Goal: Task Accomplishment & Management: Manage account settings

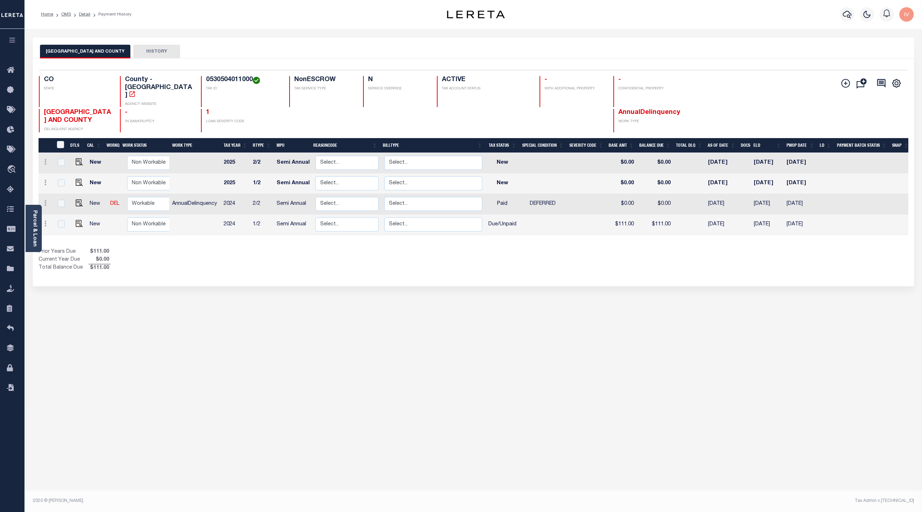
click at [438, 412] on div "DENVER CITY AND COUNTY HISTORY Selected 4 Results" at bounding box center [473, 240] width 893 height 407
click at [601, 252] on div "Show Tax Lines before Bill Release Date Prior Years Due $111.00 Current Year Du…" at bounding box center [474, 260] width 870 height 24
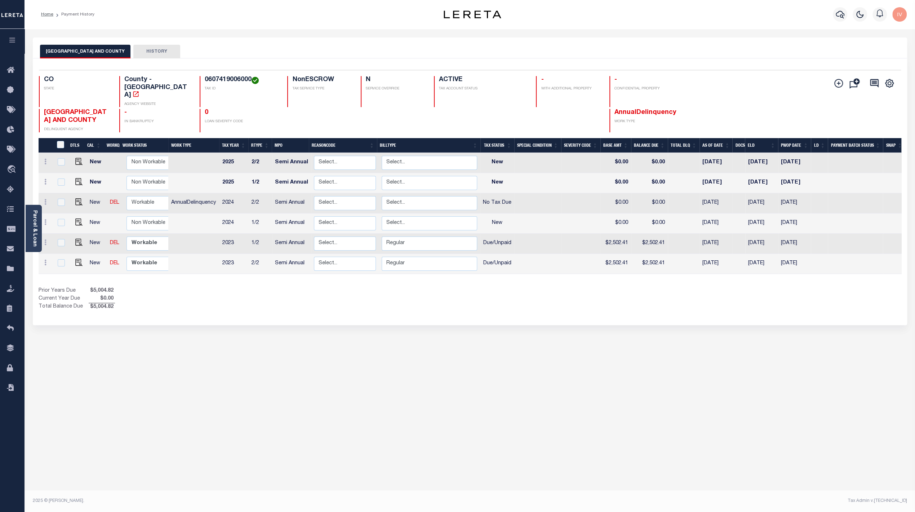
click at [512, 306] on div "1 Selected 6 Results 1 Items per page 25 50 100 CO STATE TAX ID" at bounding box center [470, 191] width 874 height 267
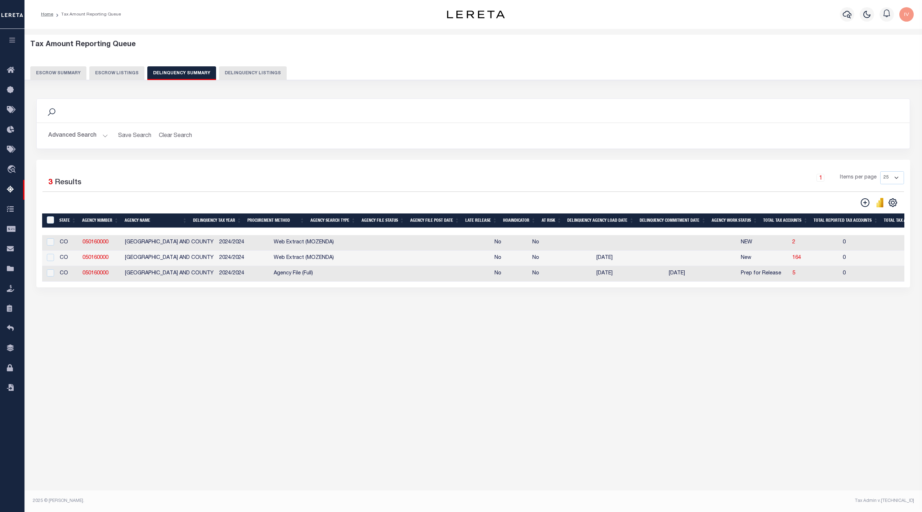
click at [413, 364] on div "Tax Amount Reporting Queue Escrow Summary Escrow Listings In" at bounding box center [474, 259] width 898 height 461
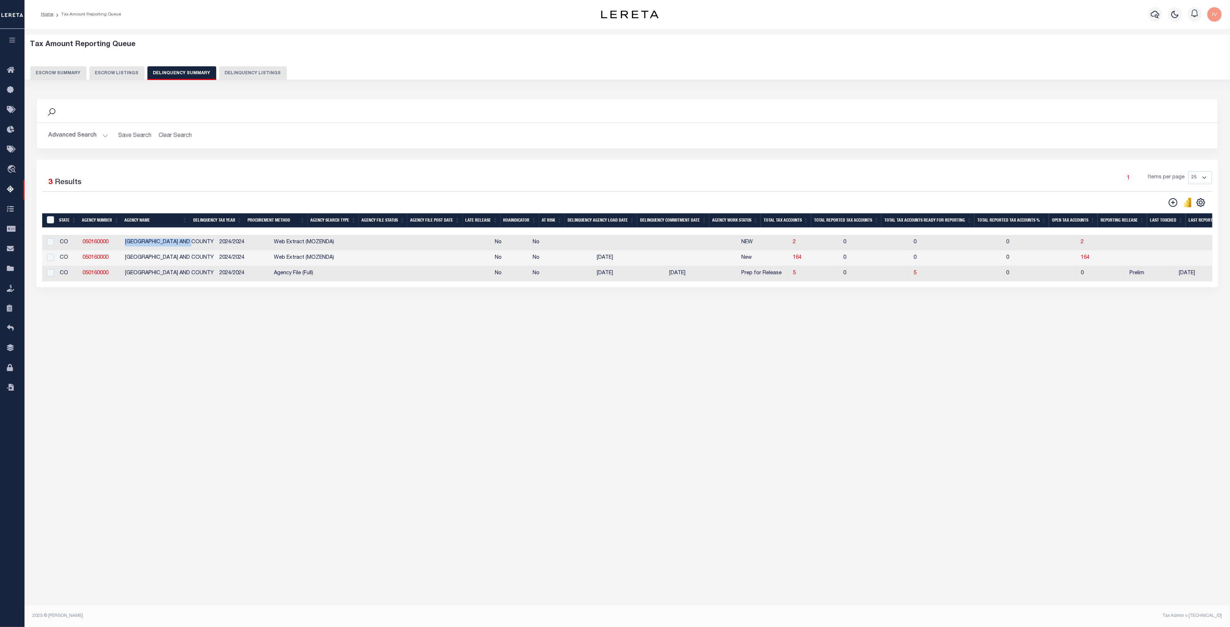
drag, startPoint x: 139, startPoint y: 243, endPoint x: 277, endPoint y: 261, distance: 139.5
click at [196, 244] on td "[GEOGRAPHIC_DATA] AND COUNTY" at bounding box center [169, 242] width 94 height 15
checkbox input "true"
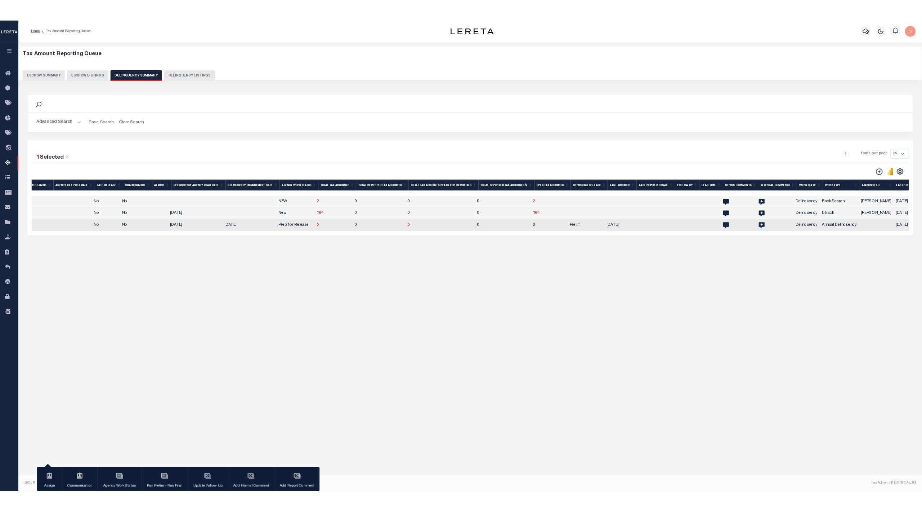
scroll to position [0, 370]
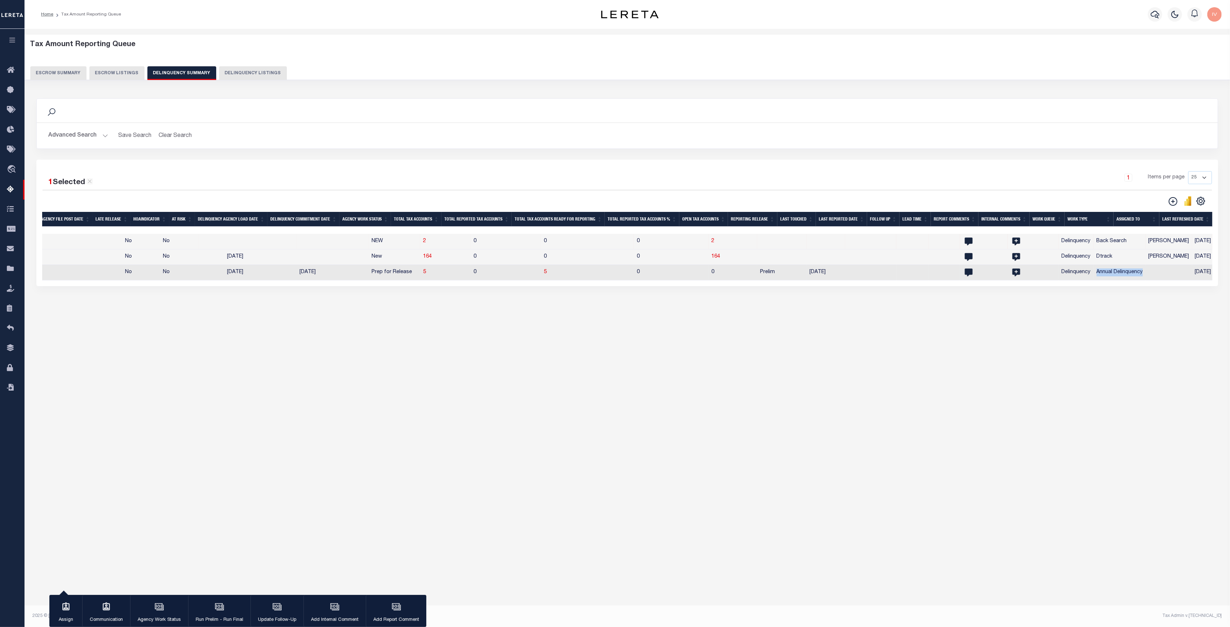
drag, startPoint x: 1116, startPoint y: 277, endPoint x: 1062, endPoint y: 274, distance: 54.5
click at [922, 274] on tr "CO 050160000 DENVER CITY AND COUNTY 2024/2024 Agency File (Full) No No 05/21/20…" at bounding box center [458, 272] width 1573 height 15
drag, startPoint x: 419, startPoint y: 271, endPoint x: 389, endPoint y: 272, distance: 30.3
click at [389, 272] on tr "CO 050160000 DENVER CITY AND COUNTY 2024/2024 Agency File (Full) No No 05/21/20…" at bounding box center [458, 272] width 1573 height 15
click at [420, 267] on td "5" at bounding box center [445, 272] width 50 height 15
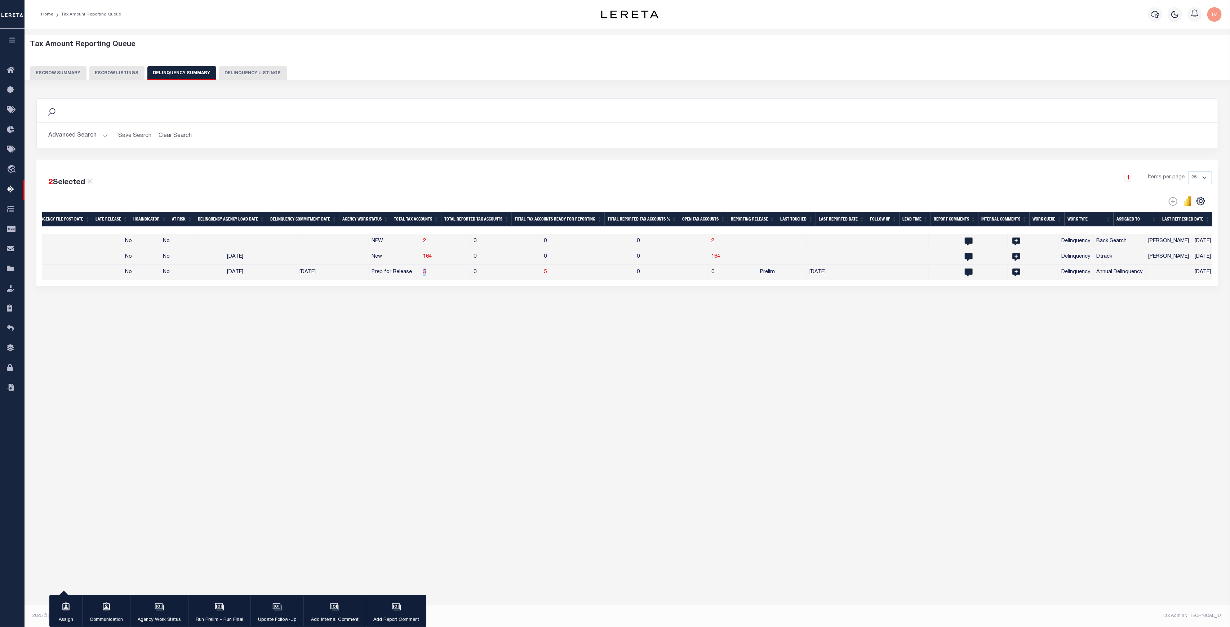
drag, startPoint x: 411, startPoint y: 271, endPoint x: 396, endPoint y: 275, distance: 15.8
click at [420, 275] on td "5" at bounding box center [445, 272] width 50 height 15
checkbox input "false"
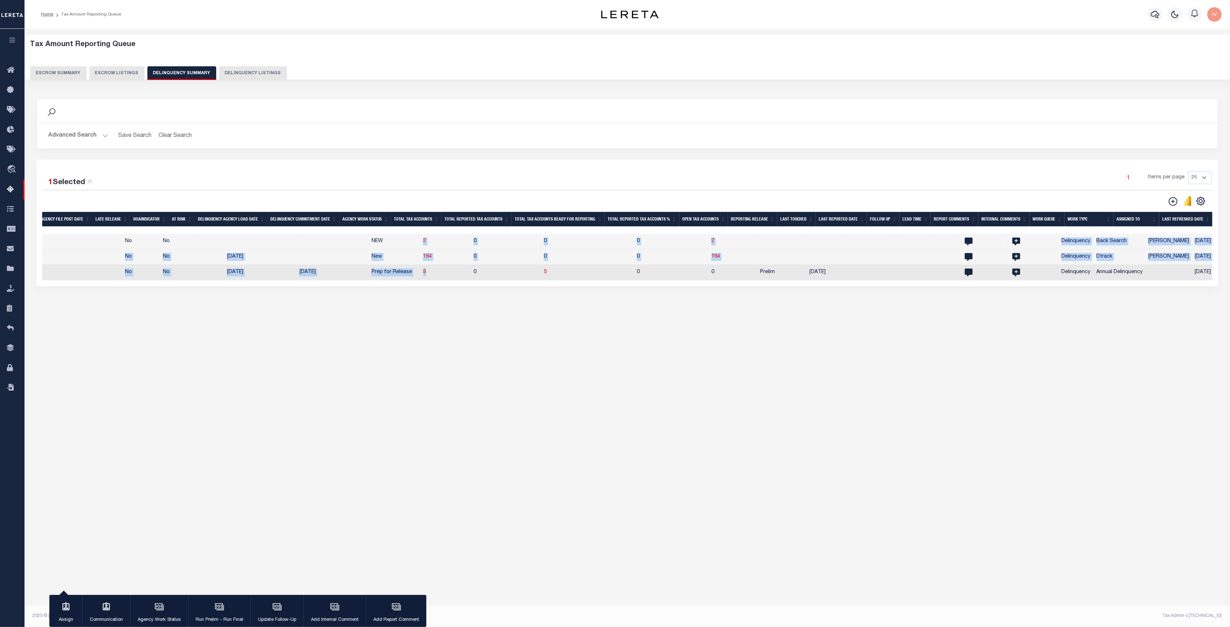
drag, startPoint x: 386, startPoint y: 239, endPoint x: 415, endPoint y: 272, distance: 44.9
click at [415, 272] on tbody "CO 050160000 DENVER CITY AND COUNTY 2024/2024 Web Extract (MOZENDA) No No NEW 2…" at bounding box center [458, 257] width 1573 height 46
click at [568, 323] on div "Tax Amount Reporting Queue Escrow Summary Escrow Listings In" at bounding box center [627, 182] width 1201 height 293
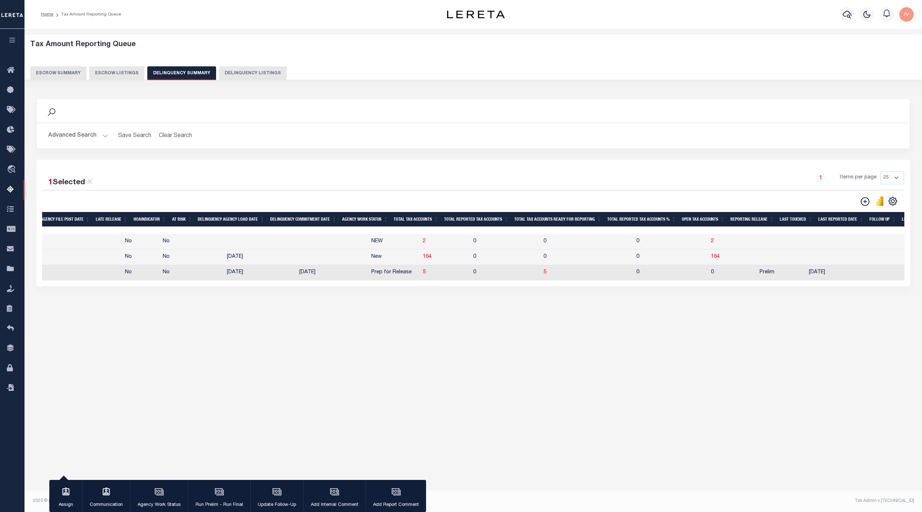
click at [434, 286] on div "1 Selected 3 Results 1 Items per page 25 100 200 500 1000" at bounding box center [473, 223] width 874 height 126
click at [423, 275] on span "5" at bounding box center [424, 272] width 3 height 5
select select "100"
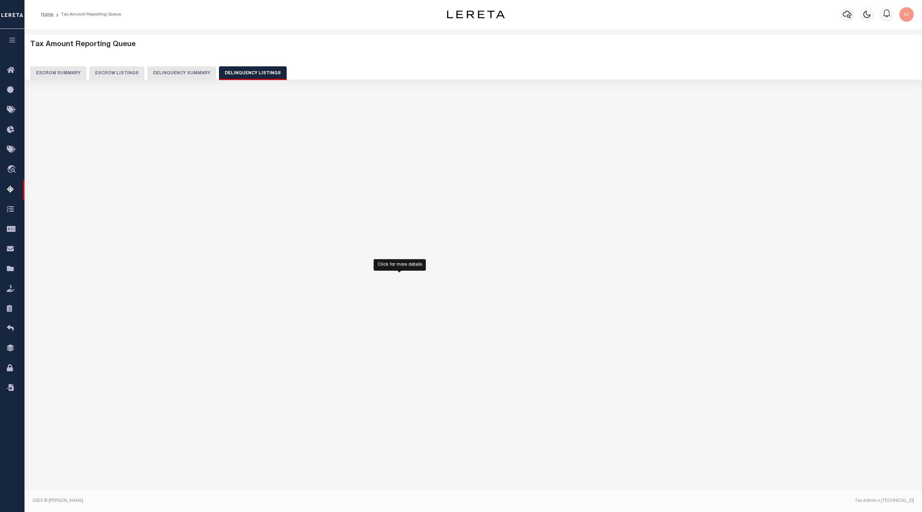
select select "100"
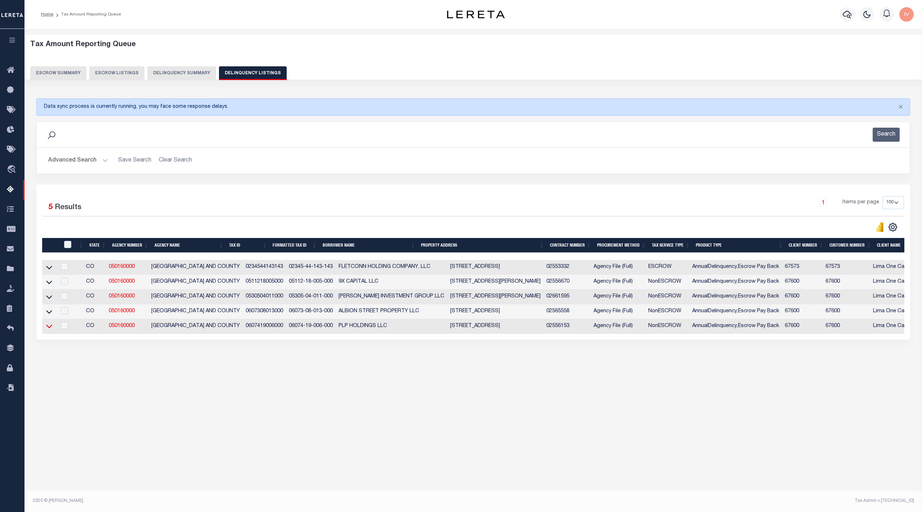
click at [49, 329] on icon at bounding box center [49, 326] width 6 height 8
click at [48, 315] on icon at bounding box center [49, 312] width 6 height 8
click at [48, 296] on td at bounding box center [49, 296] width 14 height 15
click at [51, 283] on icon at bounding box center [49, 282] width 6 height 8
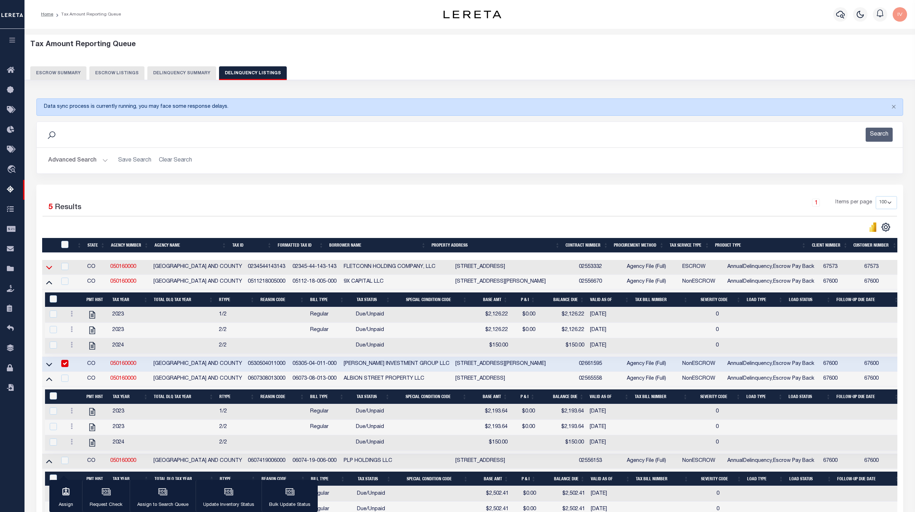
click at [48, 271] on icon at bounding box center [49, 267] width 6 height 8
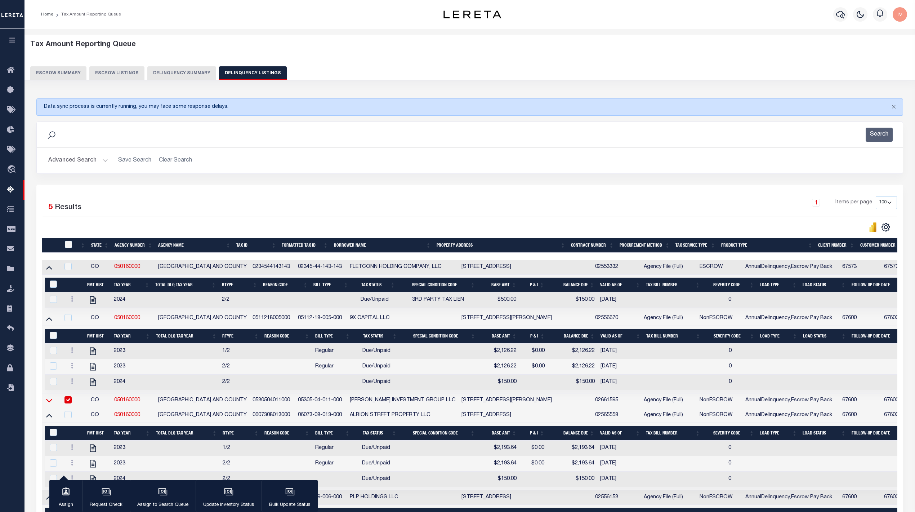
click at [47, 404] on icon at bounding box center [49, 400] width 6 height 8
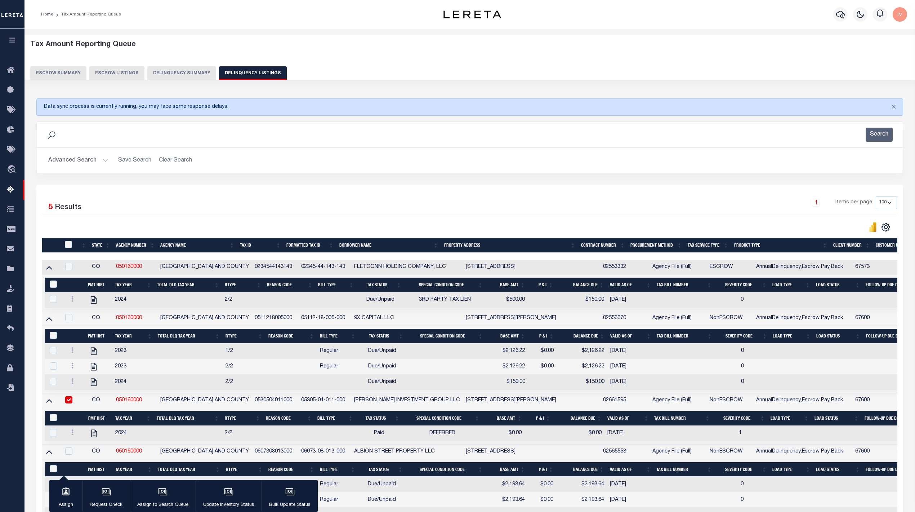
click at [70, 403] on input "checkbox" at bounding box center [68, 399] width 7 height 7
checkbox input "false"
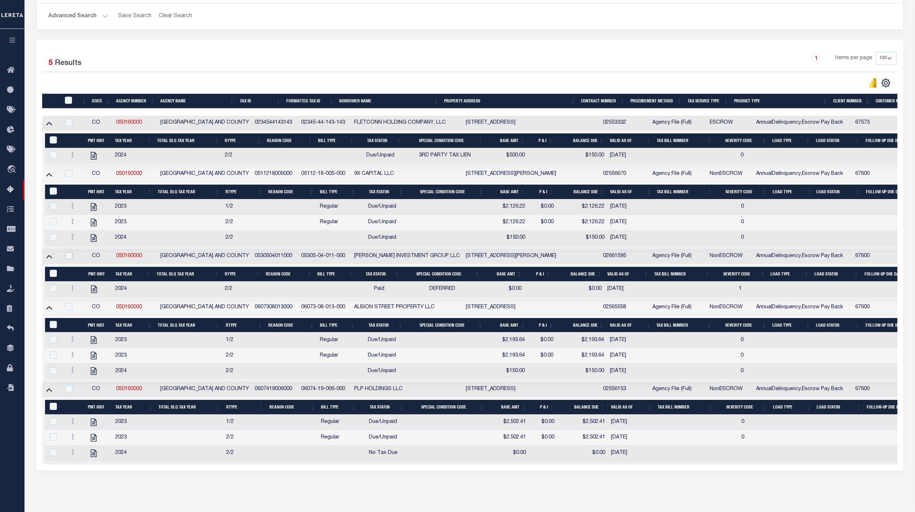
scroll to position [183, 0]
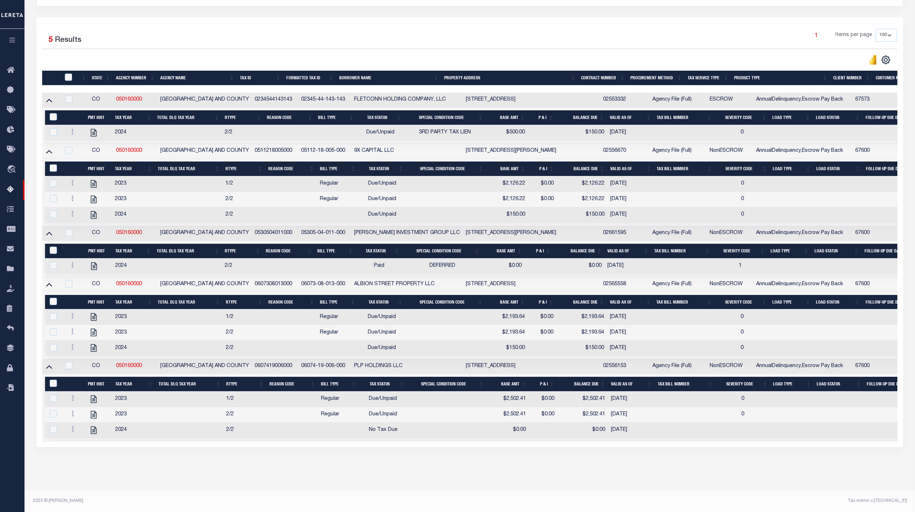
drag, startPoint x: 196, startPoint y: 455, endPoint x: 201, endPoint y: 447, distance: 9.4
click at [196, 455] on div "Data sync process is currently running, you may face some response delays. Sear…" at bounding box center [470, 196] width 877 height 544
click at [73, 328] on icon at bounding box center [72, 331] width 2 height 6
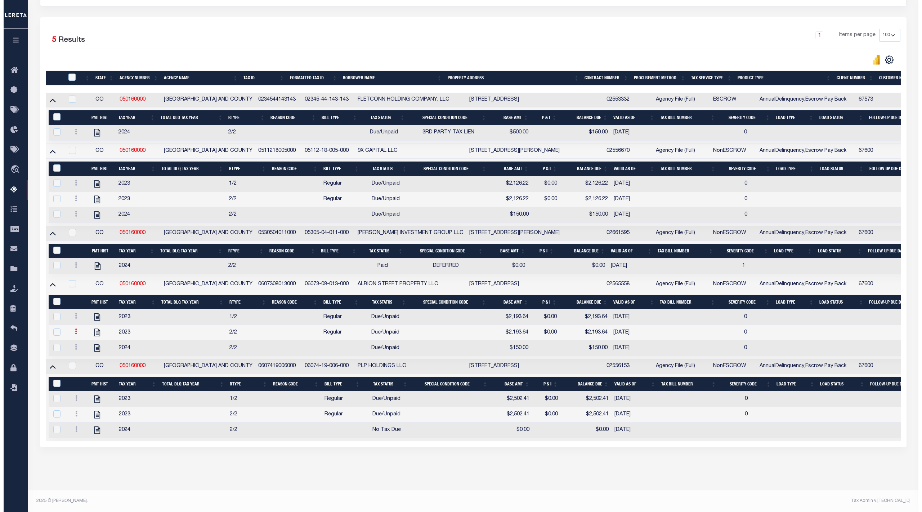
scroll to position [179, 0]
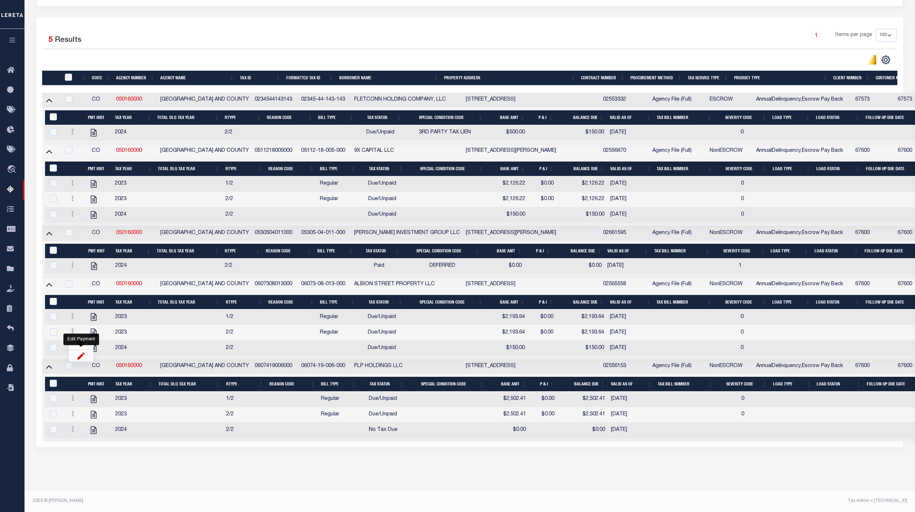
click at [79, 357] on img "" at bounding box center [80, 356] width 7 height 8
select select "DUE"
select select
type input "$2,193.64"
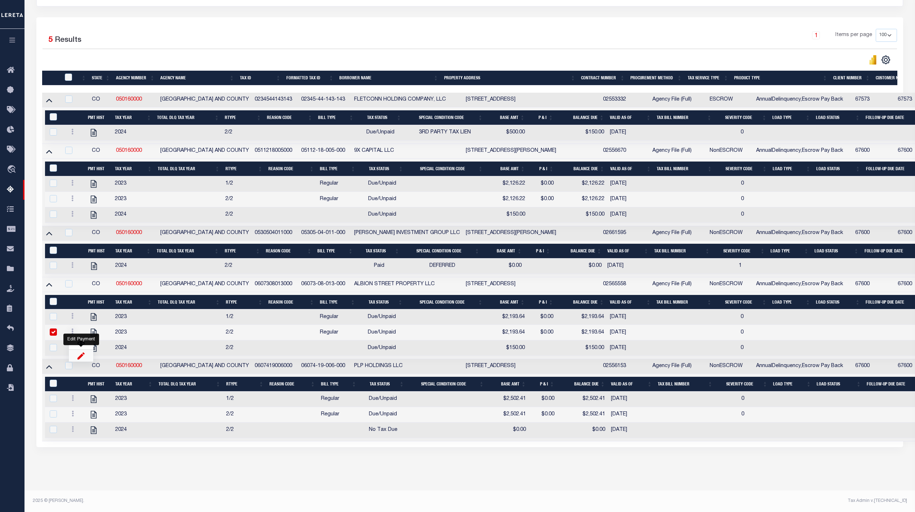
type input "10/02/2025"
type input "$0.00"
checkbox input "true"
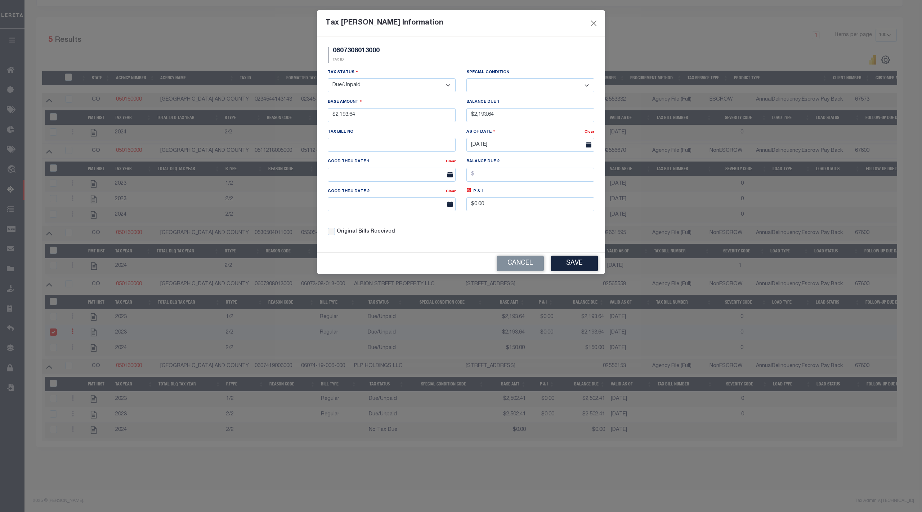
click at [504, 87] on select "-- Select Special Condition -- 3RD PARTY TAX LIEN AGENCY TAX LIEN (A.K.A Inside…" at bounding box center [531, 85] width 128 height 14
select select "20"
click at [467, 79] on select "-- Select Special Condition -- 3RD PARTY TAX LIEN AGENCY TAX LIEN (A.K.A Inside…" at bounding box center [531, 85] width 128 height 14
click at [586, 270] on button "Save" at bounding box center [574, 262] width 47 height 15
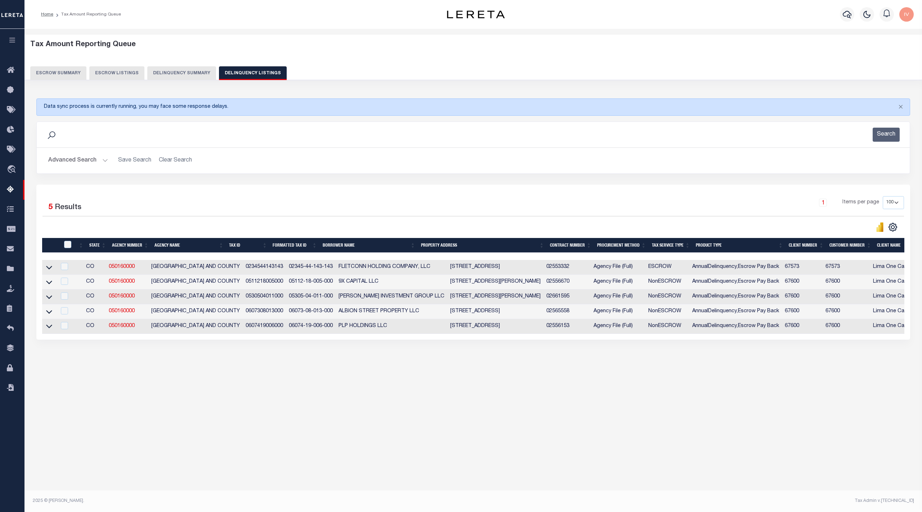
scroll to position [0, 0]
click at [50, 299] on icon at bounding box center [49, 297] width 6 height 4
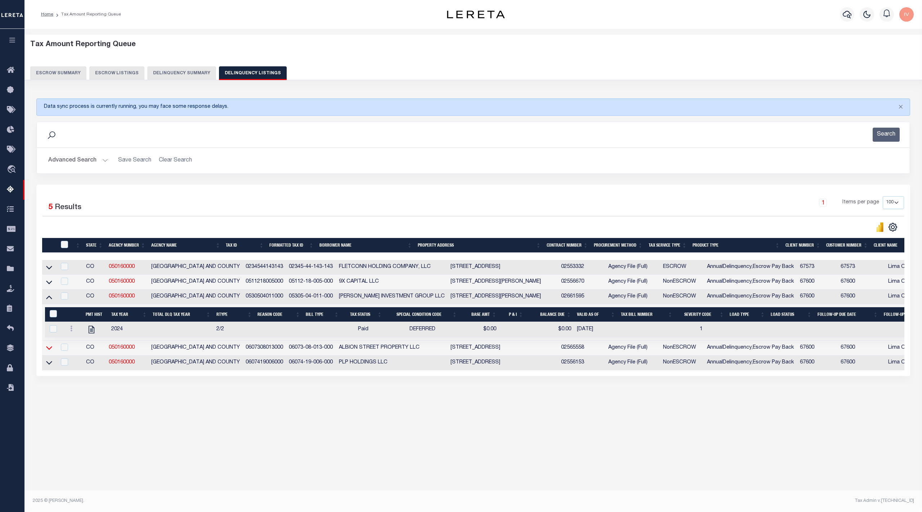
click at [47, 351] on icon at bounding box center [49, 348] width 6 height 8
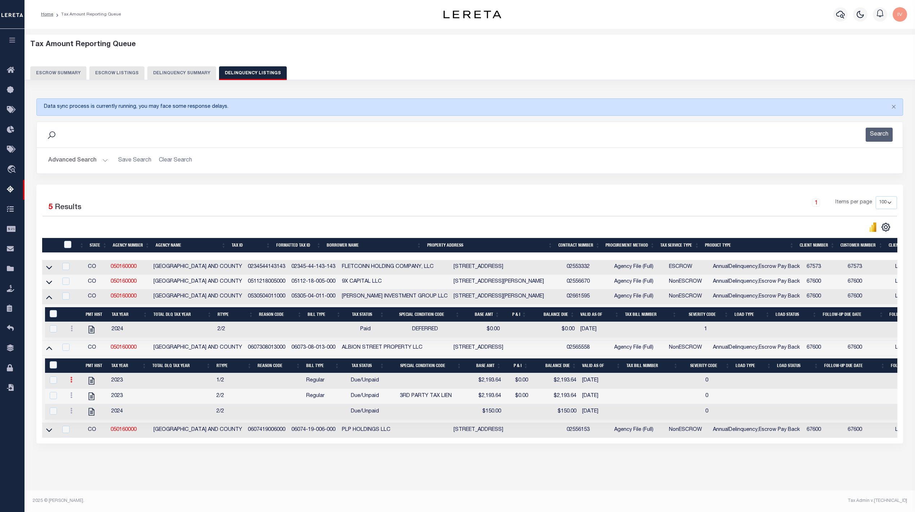
click at [67, 383] on link at bounding box center [71, 381] width 8 height 6
click at [78, 407] on img "" at bounding box center [79, 404] width 7 height 8
checkbox input "true"
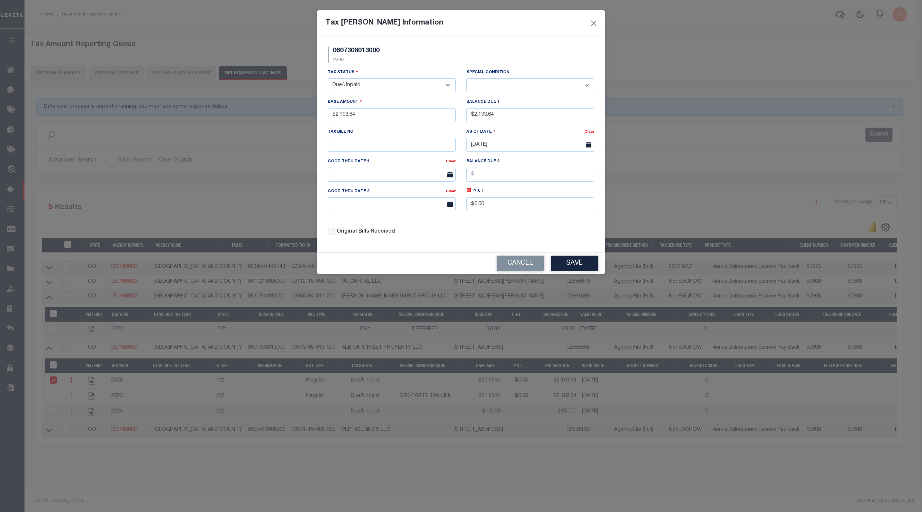
click at [486, 83] on select "-- Select Special Condition -- 3RD PARTY TAX LIEN AGENCY TAX LIEN (A.K.A Inside…" at bounding box center [531, 85] width 128 height 14
select select "20"
click at [467, 79] on select "-- Select Special Condition -- 3RD PARTY TAX LIEN AGENCY TAX LIEN (A.K.A Inside…" at bounding box center [531, 85] width 128 height 14
click at [587, 271] on button "Save" at bounding box center [574, 262] width 47 height 15
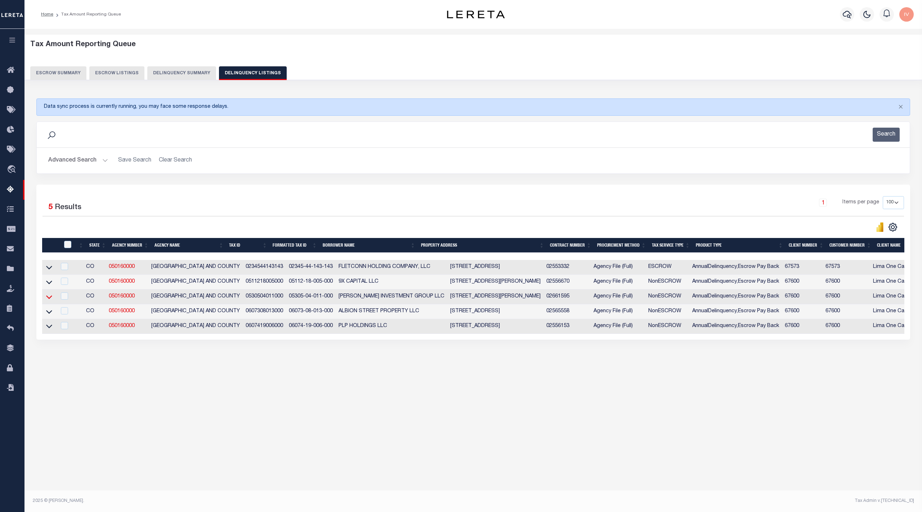
click at [50, 297] on icon at bounding box center [49, 297] width 6 height 8
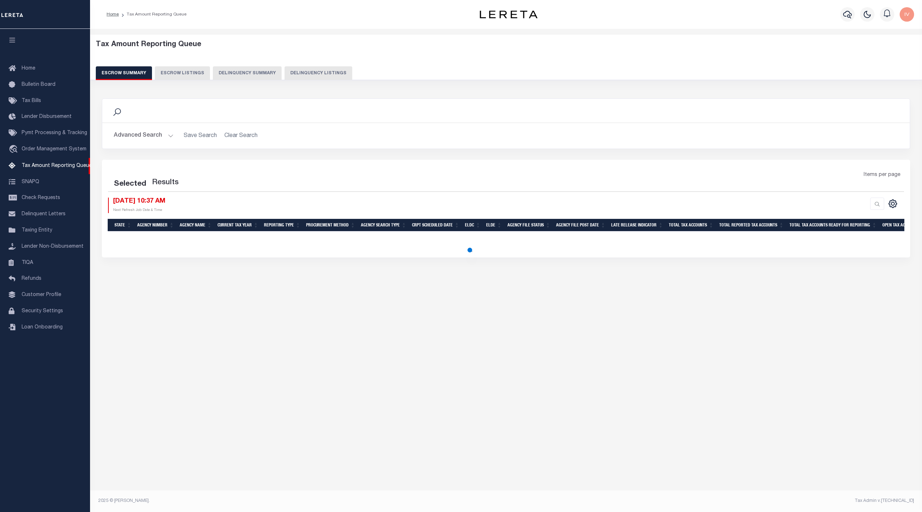
select select "100"
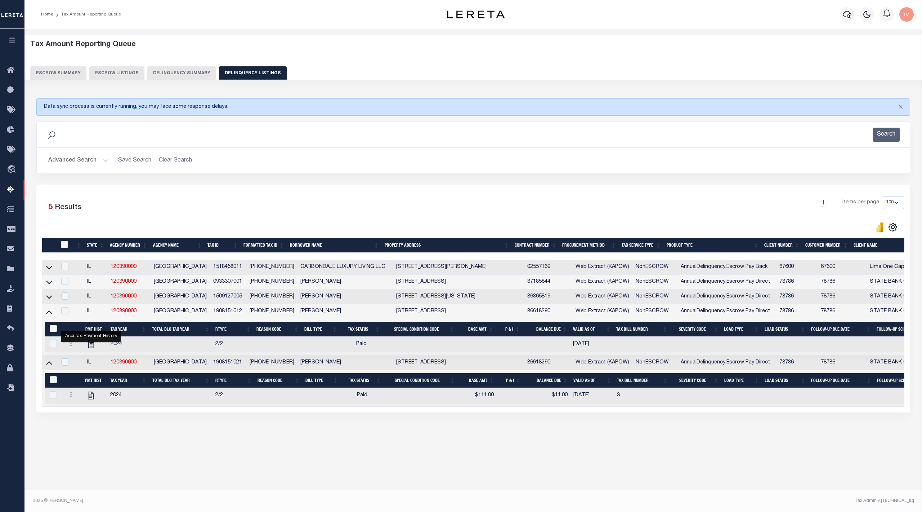
select select "100"
click at [343, 433] on div "Data sync process is currently running, you may face some response delays. Sear…" at bounding box center [474, 262] width 884 height 343
click at [373, 452] on div "Tax Amount Reporting Queue Escrow Summary Escrow Listings In" at bounding box center [474, 245] width 894 height 419
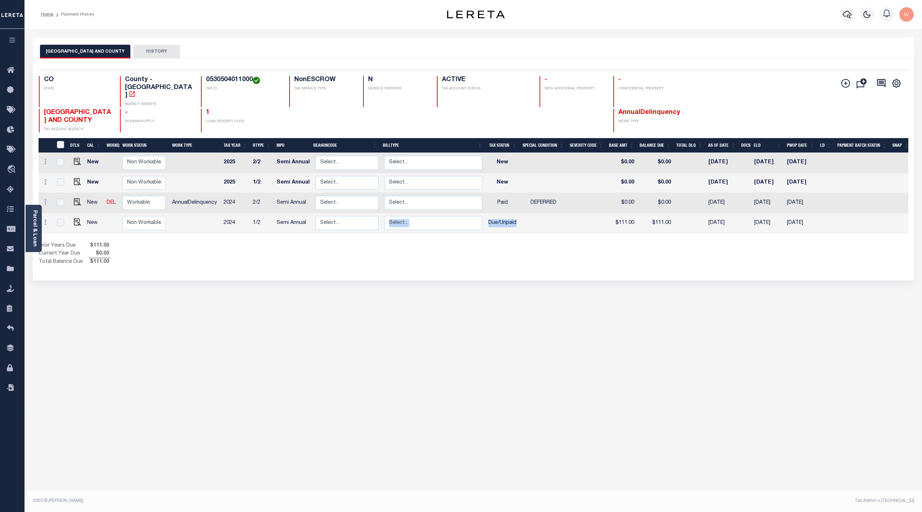
drag, startPoint x: 524, startPoint y: 214, endPoint x: 476, endPoint y: 213, distance: 47.6
click at [476, 213] on tr "New Non Workable Workable 2024 1/2 Semi Annual Select... Payment Reversal Taxab…" at bounding box center [476, 223] width 874 height 20
click at [470, 319] on div "DENVER CITY AND COUNTY HISTORY Selected 4 Results" at bounding box center [473, 240] width 893 height 407
